Goal: Information Seeking & Learning: Learn about a topic

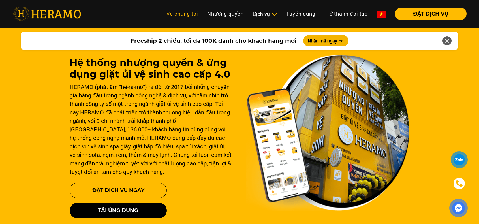
click at [198, 14] on link "Về chúng tôi" at bounding box center [182, 14] width 41 height 12
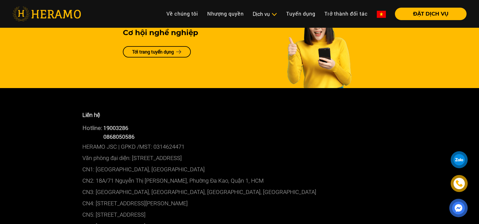
scroll to position [1416, 0]
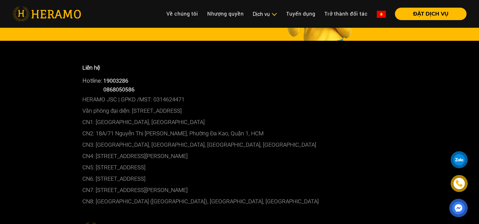
click at [200, 107] on p "Văn phòng đại diện: [STREET_ADDRESS]" at bounding box center [239, 110] width 314 height 11
drag, startPoint x: 258, startPoint y: 112, endPoint x: 132, endPoint y: 112, distance: 126.0
click at [132, 112] on p "Văn phòng đại diện: [STREET_ADDRESS]" at bounding box center [239, 110] width 314 height 11
copy p "01 [GEOGRAPHIC_DATA], [GEOGRAPHIC_DATA]"
click at [291, 16] on link "Tuyển dụng" at bounding box center [301, 14] width 38 height 12
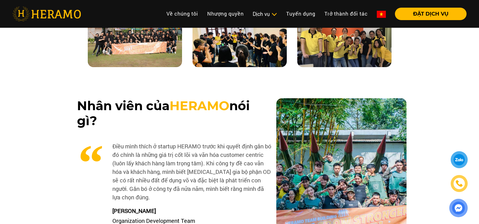
scroll to position [472, 0]
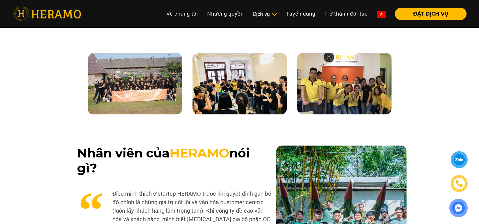
click at [157, 83] on img at bounding box center [135, 83] width 94 height 61
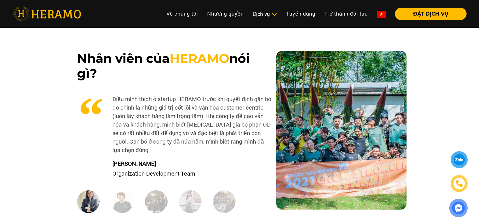
scroll to position [613, 0]
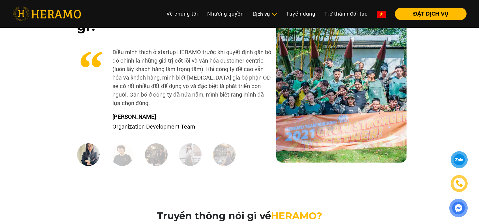
click at [121, 158] on img at bounding box center [122, 154] width 23 height 23
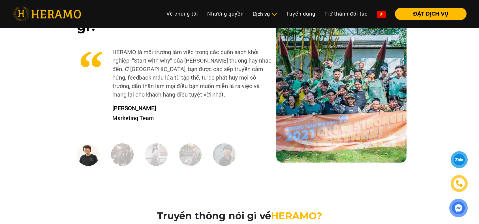
click at [130, 155] on img at bounding box center [122, 154] width 23 height 23
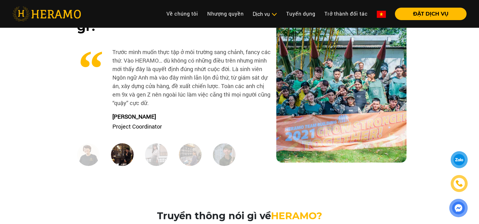
click at [156, 155] on img at bounding box center [156, 154] width 23 height 23
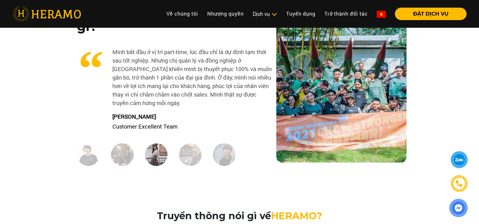
click at [181, 156] on img at bounding box center [190, 154] width 23 height 23
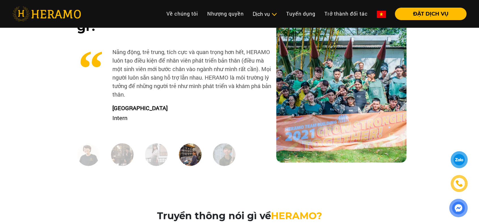
click at [162, 154] on img at bounding box center [156, 154] width 23 height 23
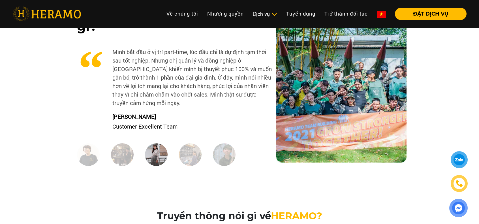
click at [186, 154] on img at bounding box center [190, 154] width 23 height 23
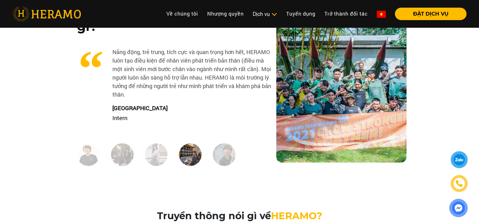
click at [220, 154] on img at bounding box center [224, 154] width 23 height 23
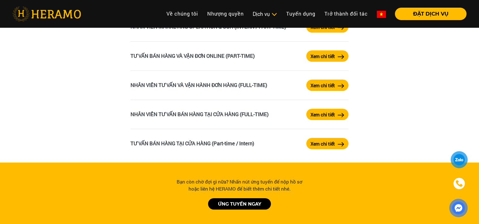
scroll to position [1180, 0]
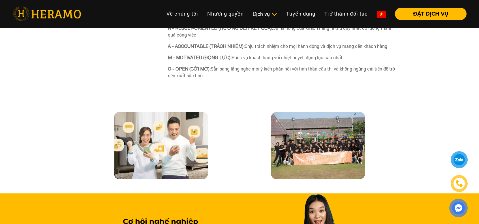
scroll to position [1416, 0]
